Goal: Task Accomplishment & Management: Manage account settings

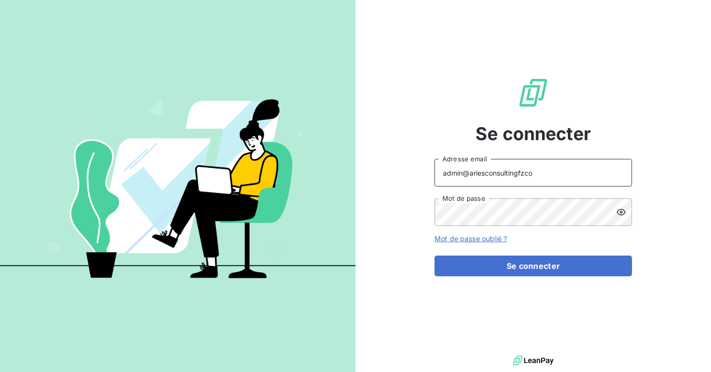
drag, startPoint x: 535, startPoint y: 171, endPoint x: 470, endPoint y: 173, distance: 65.2
click at [470, 173] on input "admin@ariesconsultingfzco" at bounding box center [534, 173] width 198 height 28
type input "admin@savec"
click at [435, 256] on button "Se connecter" at bounding box center [534, 266] width 198 height 21
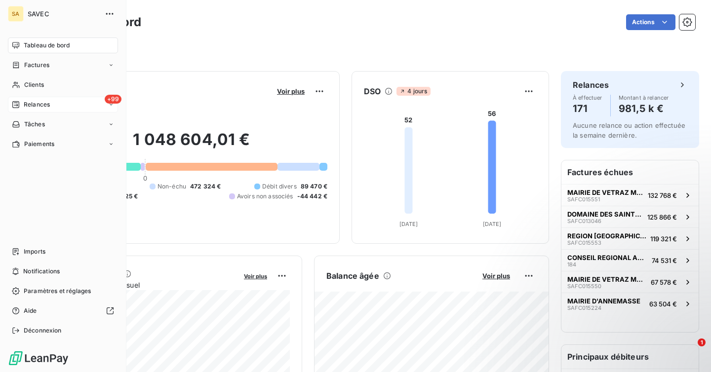
click at [51, 102] on div "+99 Relances" at bounding box center [63, 105] width 110 height 16
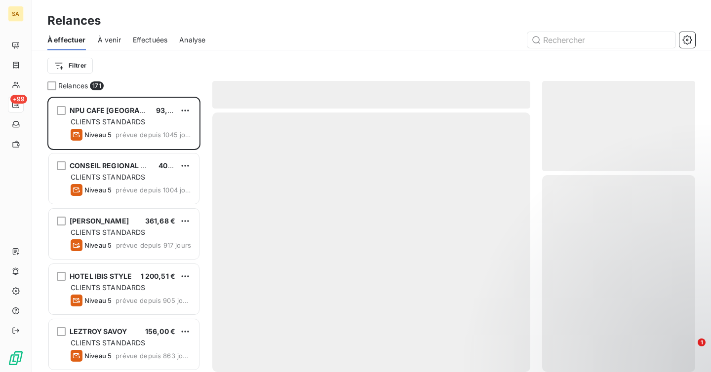
scroll to position [276, 153]
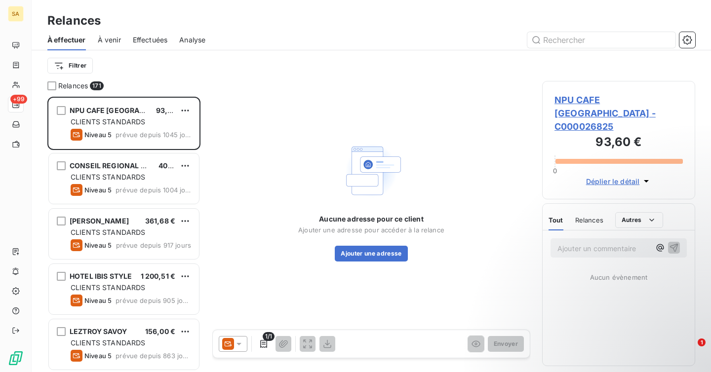
click at [682, 31] on div "À effectuer À venir Effectuées Analyse" at bounding box center [371, 40] width 679 height 21
click at [685, 37] on icon "button" at bounding box center [686, 39] width 9 height 9
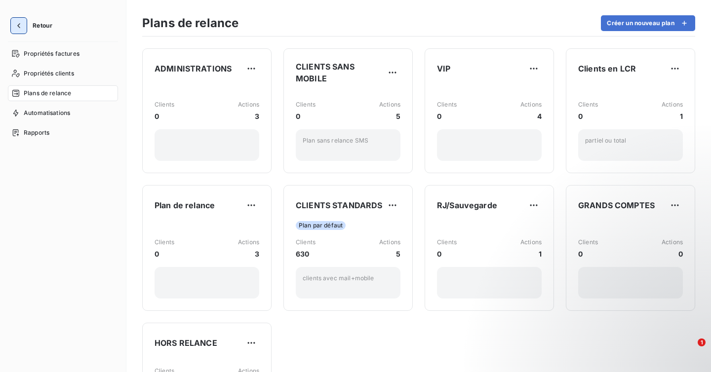
click at [15, 24] on icon "button" at bounding box center [19, 26] width 10 height 10
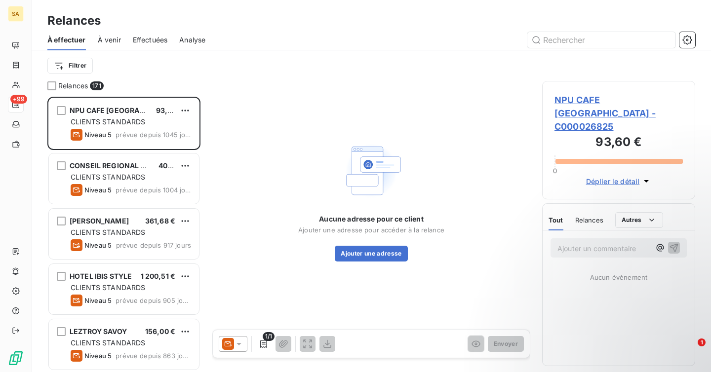
scroll to position [276, 153]
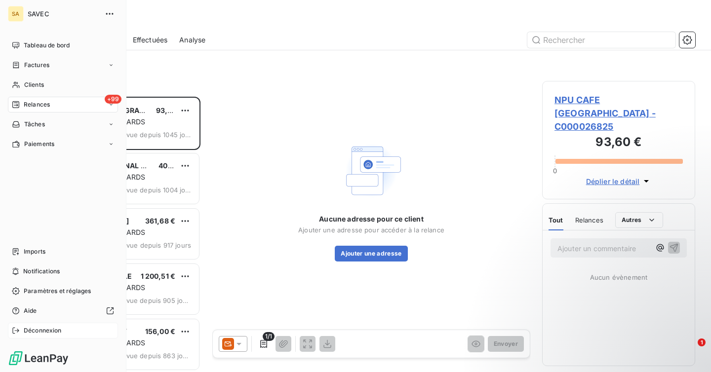
click at [31, 331] on span "Déconnexion" at bounding box center [43, 330] width 38 height 9
